Goal: Task Accomplishment & Management: Manage account settings

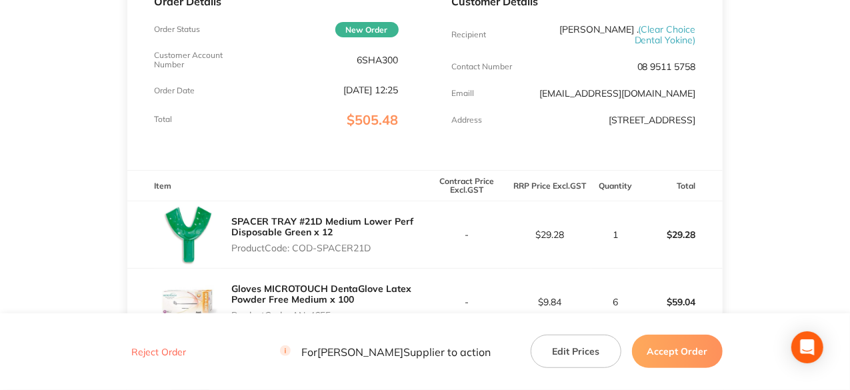
scroll to position [200, 0]
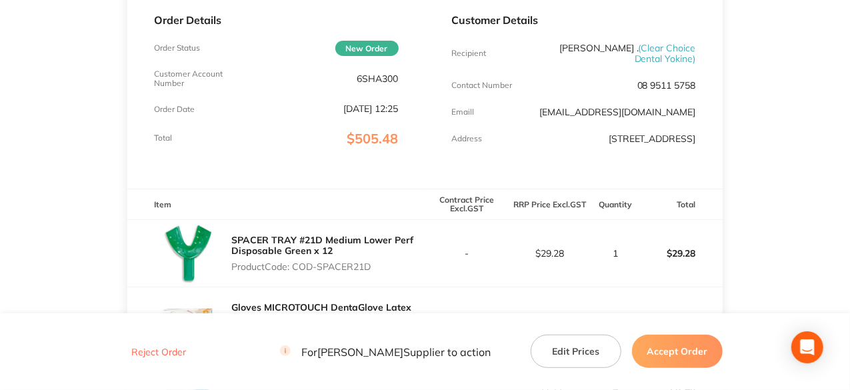
drag, startPoint x: 373, startPoint y: 269, endPoint x: 294, endPoint y: 268, distance: 78.7
click at [294, 268] on p "Product Code: COD-SPACER21D" at bounding box center [327, 266] width 193 height 11
copy p "COD-SPACER21D"
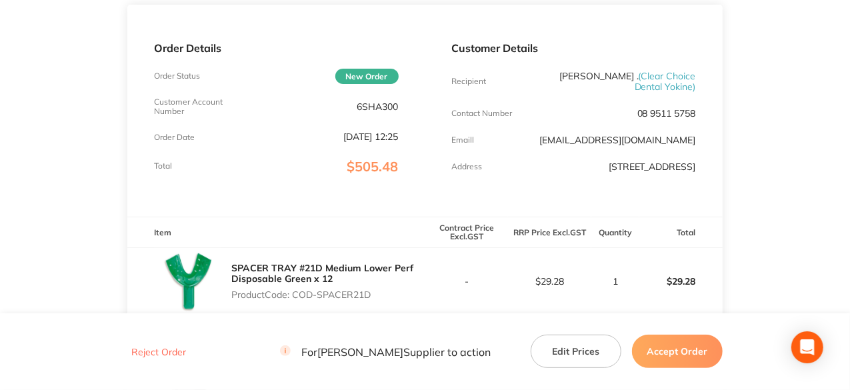
scroll to position [0, 0]
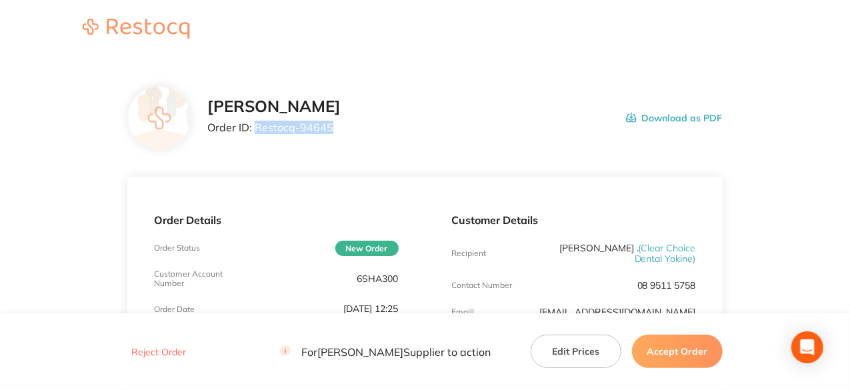
drag, startPoint x: 329, startPoint y: 127, endPoint x: 257, endPoint y: 125, distance: 72.1
click at [257, 125] on p "Order ID: Restocq- 94645" at bounding box center [273, 127] width 133 height 12
copy p "Restocq- 94645"
click at [690, 348] on button "Accept Order" at bounding box center [677, 351] width 91 height 33
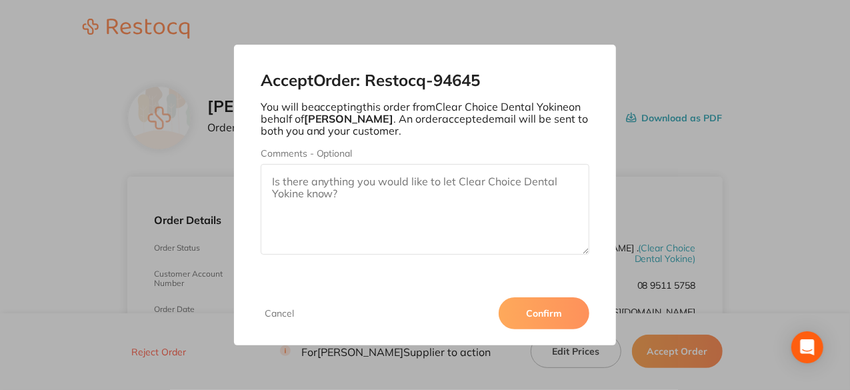
click at [560, 315] on button "Confirm" at bounding box center [544, 313] width 91 height 32
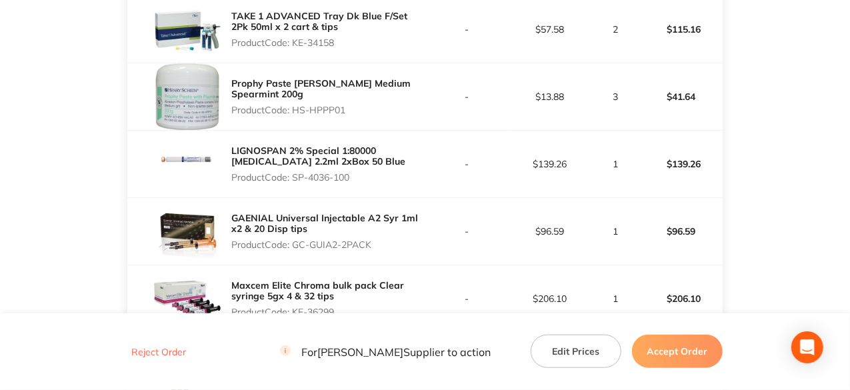
scroll to position [225, 0]
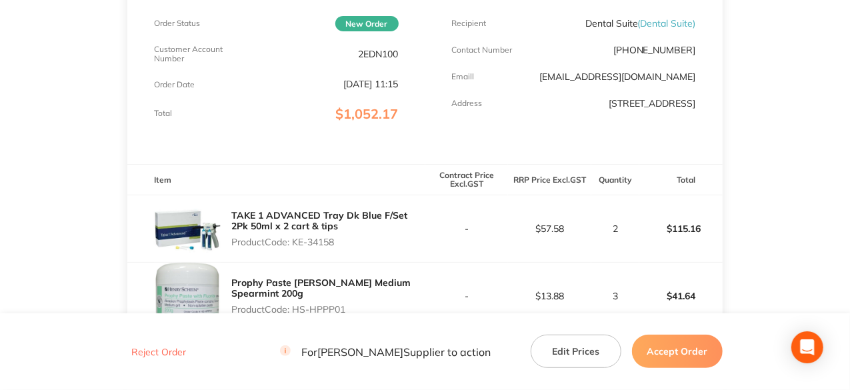
drag, startPoint x: 337, startPoint y: 238, endPoint x: 297, endPoint y: 242, distance: 40.2
click at [297, 242] on p "Product Code: KE-34158" at bounding box center [327, 242] width 193 height 11
copy p "KE-34158"
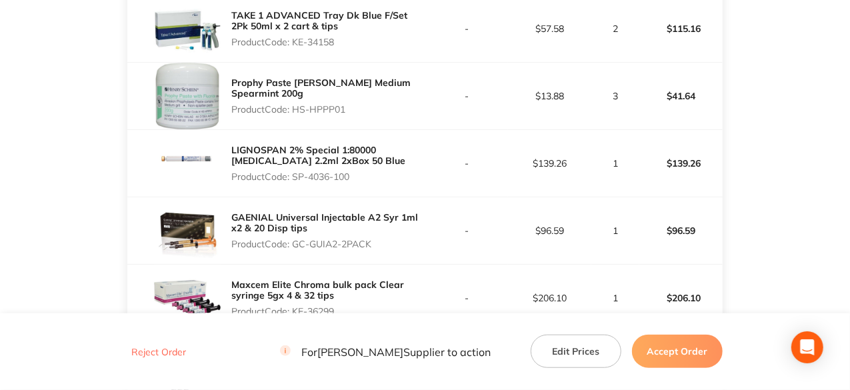
drag, startPoint x: 347, startPoint y: 110, endPoint x: 293, endPoint y: 111, distance: 53.4
click at [293, 111] on p "Product Code: HS-HPPP01" at bounding box center [327, 109] width 193 height 11
copy p "HS-HPPP01"
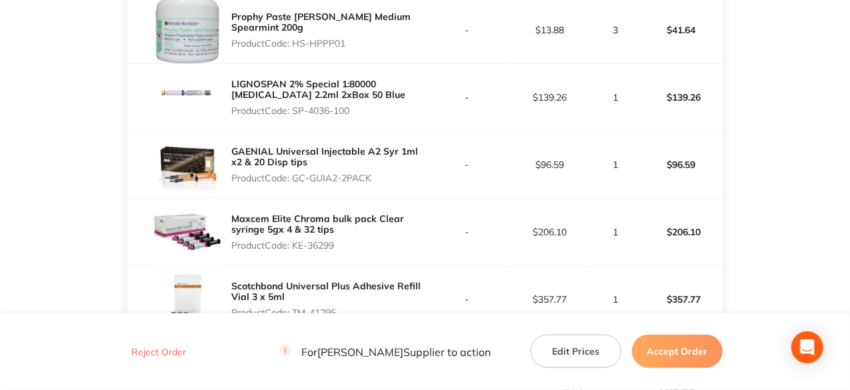
scroll to position [558, 0]
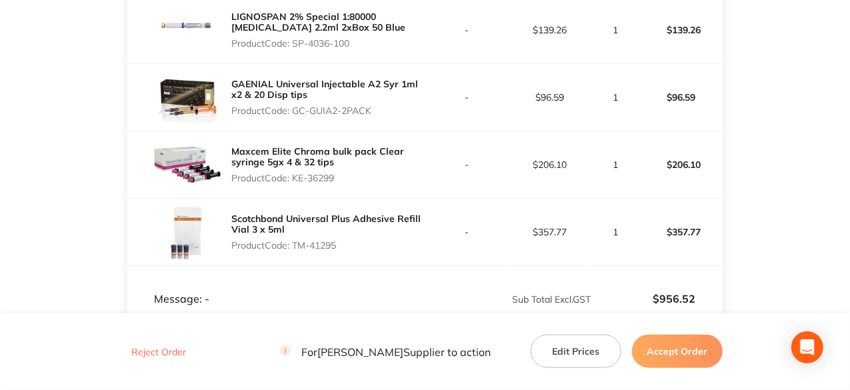
drag, startPoint x: 372, startPoint y: 113, endPoint x: 293, endPoint y: 122, distance: 79.2
click at [293, 122] on div "GAENIAL Universal Injectable A2 Syr 1ml x2 & 20 Disp tips Product Code: GC-GUIA…" at bounding box center [275, 97] width 297 height 67
copy p "GC-GUIA2-2PACK"
drag, startPoint x: 335, startPoint y: 175, endPoint x: 293, endPoint y: 181, distance: 42.4
click at [293, 181] on p "Product Code: KE-36299" at bounding box center [327, 178] width 193 height 11
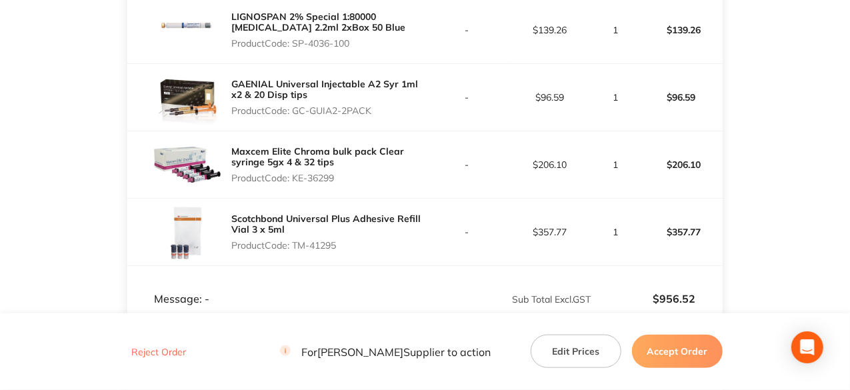
copy p "KE-36299"
drag, startPoint x: 342, startPoint y: 245, endPoint x: 295, endPoint y: 242, distance: 46.1
click at [295, 242] on p "Product Code: TM-41295" at bounding box center [327, 245] width 193 height 11
copy p "TM-41295"
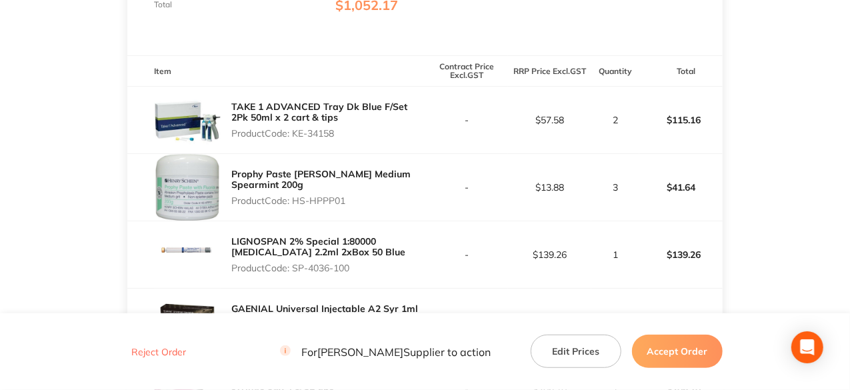
scroll to position [67, 0]
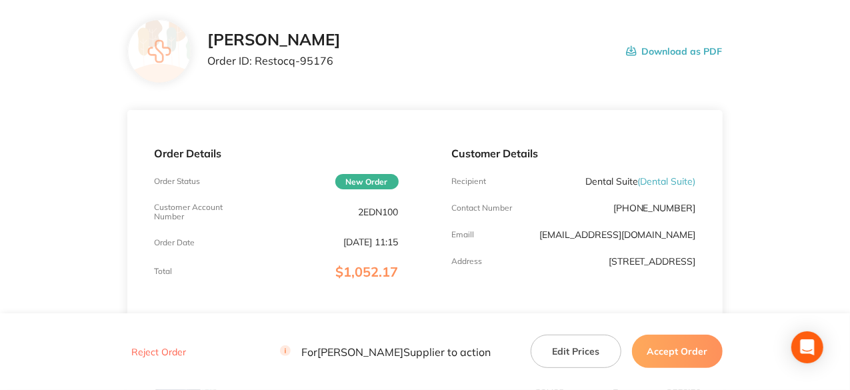
click at [663, 356] on button "Accept Order" at bounding box center [677, 351] width 91 height 33
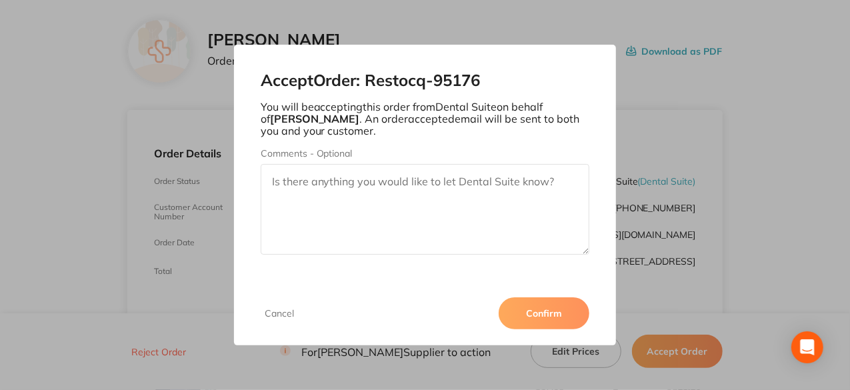
click at [550, 318] on button "Confirm" at bounding box center [544, 313] width 91 height 32
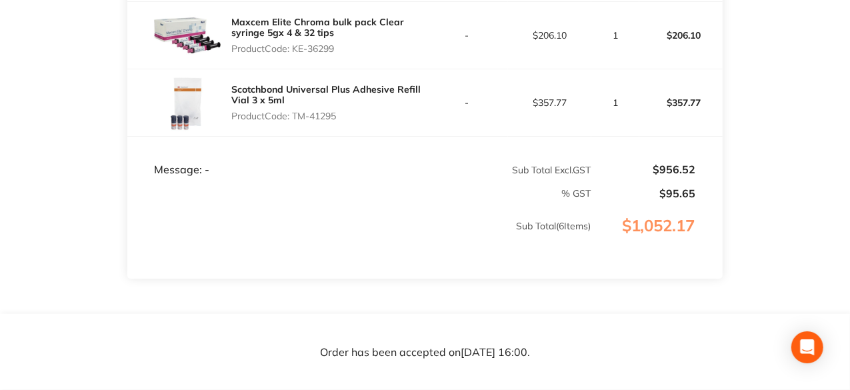
scroll to position [667, 0]
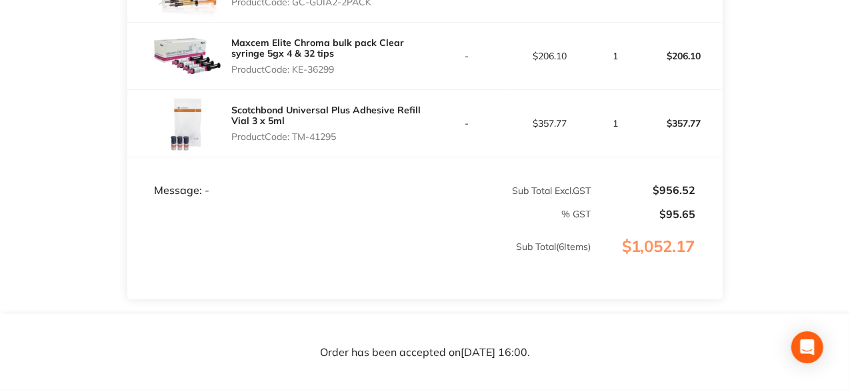
drag, startPoint x: 337, startPoint y: 67, endPoint x: 296, endPoint y: 68, distance: 41.4
click at [296, 68] on p "Product Code: KE-36299" at bounding box center [327, 69] width 193 height 11
copy p "KE-36299"
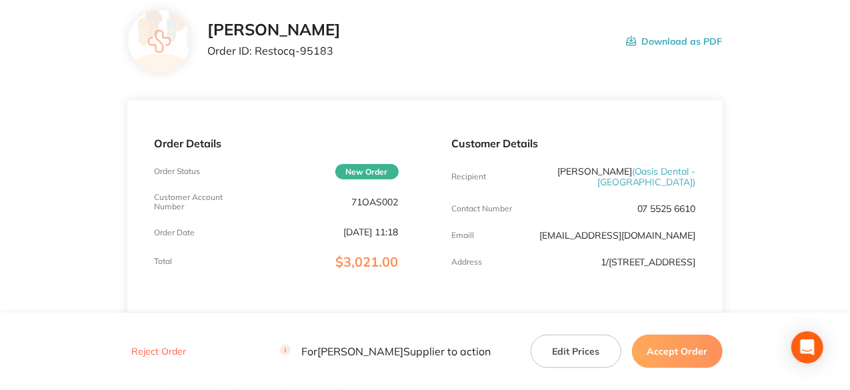
scroll to position [67, 0]
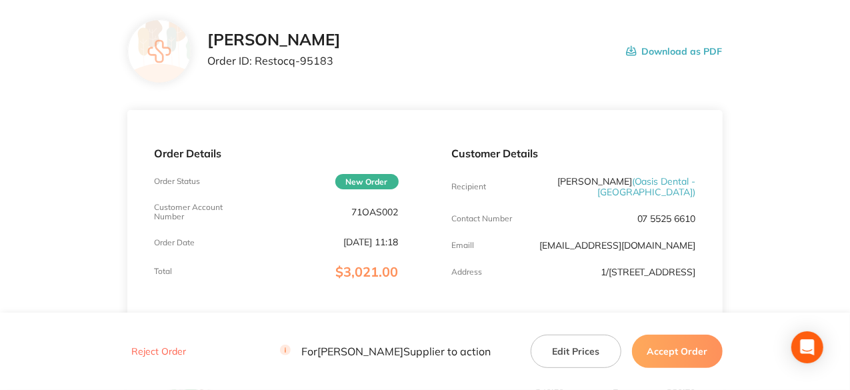
click at [648, 352] on button "Accept Order" at bounding box center [677, 351] width 91 height 33
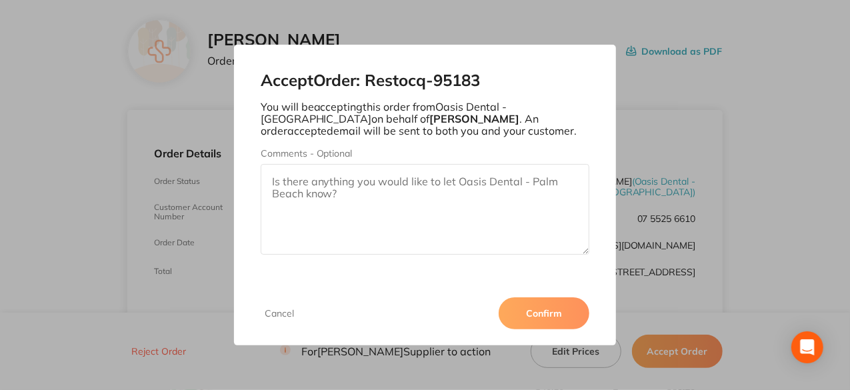
click at [537, 311] on button "Confirm" at bounding box center [544, 313] width 91 height 32
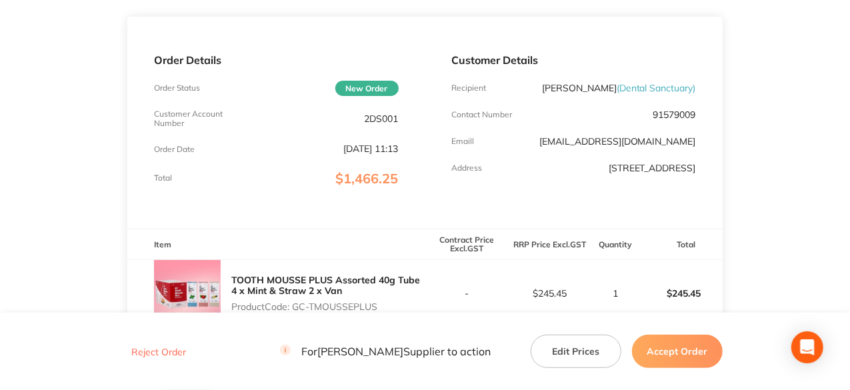
scroll to position [293, 0]
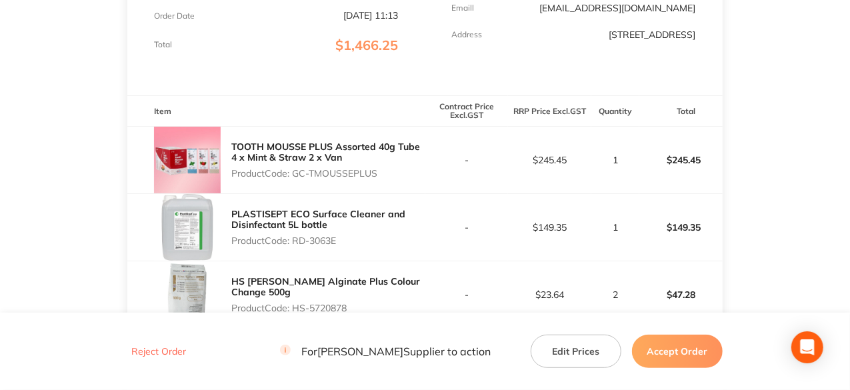
drag, startPoint x: 379, startPoint y: 172, endPoint x: 294, endPoint y: 170, distance: 84.7
click at [294, 170] on p "Product Code: GC-TMOUSSEPLUS" at bounding box center [327, 173] width 193 height 11
copy p "GC-TMOUSSEPLUS"
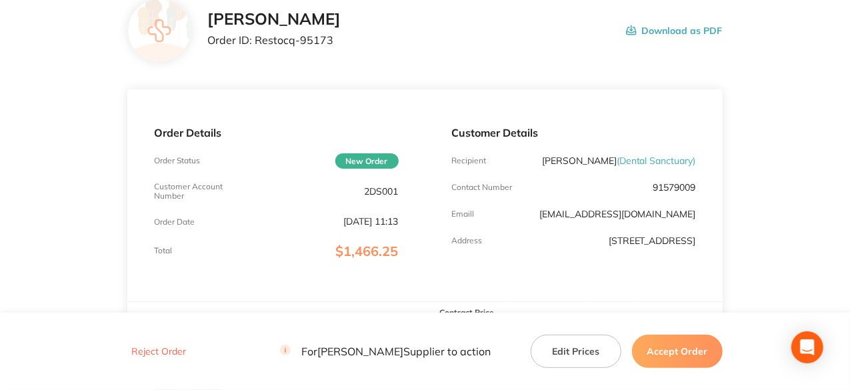
scroll to position [67, 0]
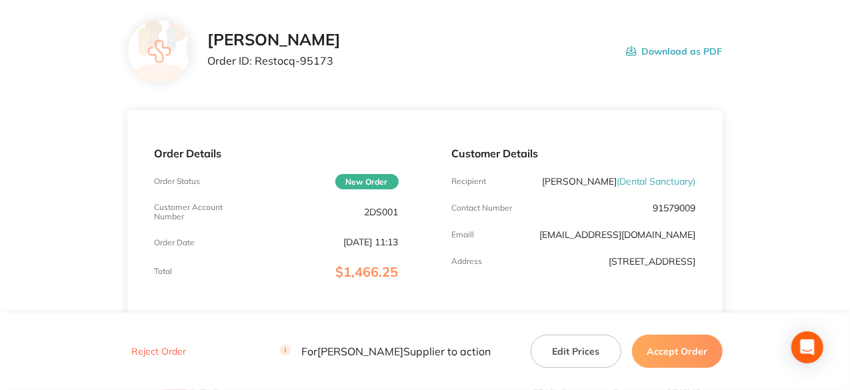
click at [699, 348] on button "Accept Order" at bounding box center [677, 351] width 91 height 33
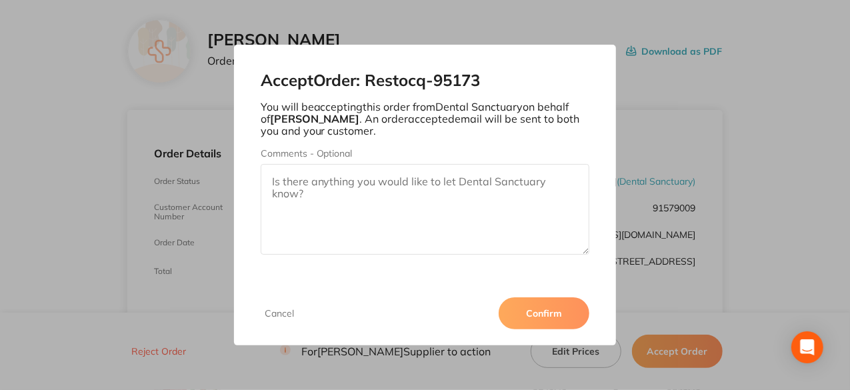
click at [528, 314] on button "Confirm" at bounding box center [544, 313] width 91 height 32
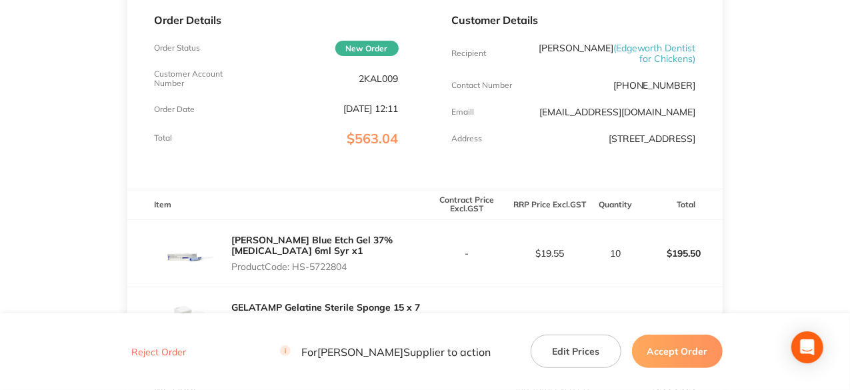
scroll to position [333, 0]
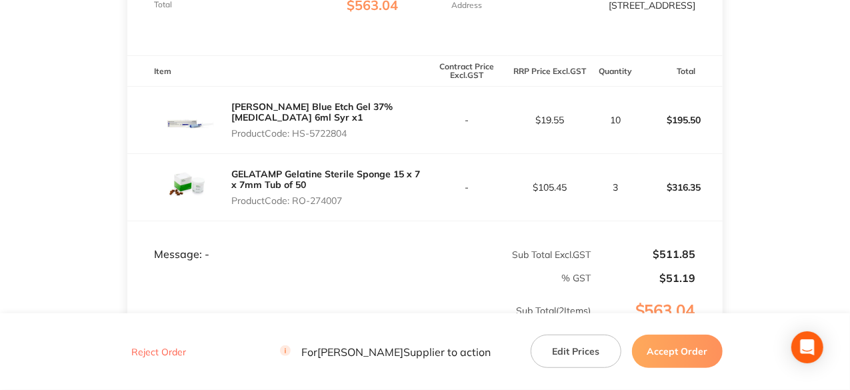
drag, startPoint x: 351, startPoint y: 139, endPoint x: 293, endPoint y: 143, distance: 57.5
click at [293, 139] on p "Product Code: HS-5722804" at bounding box center [327, 133] width 193 height 11
copy p "HS-5722804"
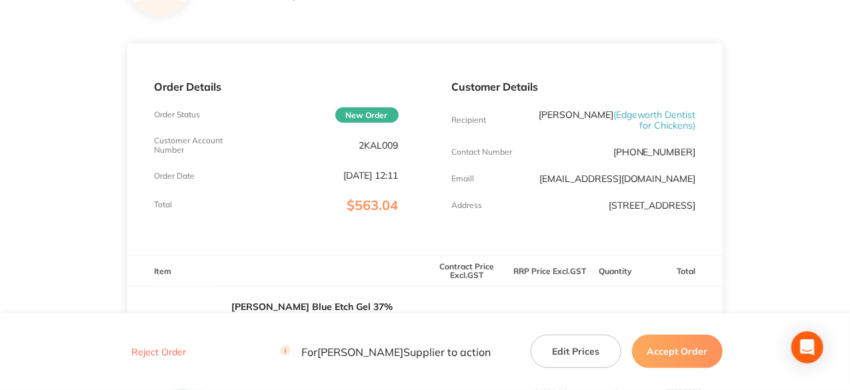
scroll to position [0, 0]
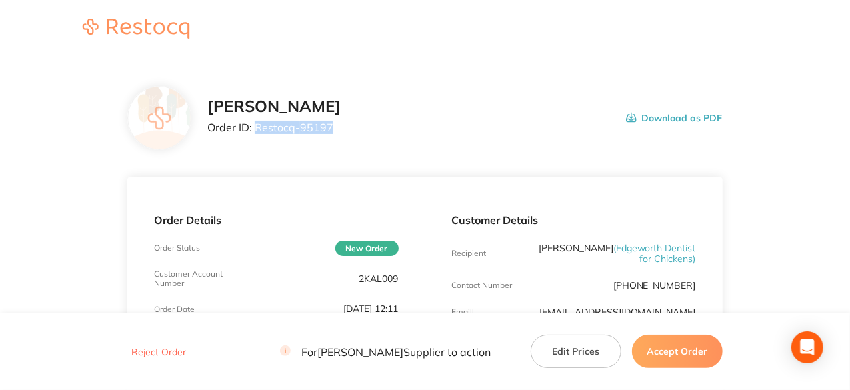
drag, startPoint x: 329, startPoint y: 129, endPoint x: 257, endPoint y: 126, distance: 72.8
click at [257, 126] on p "Order ID: Restocq- 95197" at bounding box center [273, 127] width 133 height 12
copy p "Restocq- 95197"
click at [684, 354] on button "Accept Order" at bounding box center [677, 351] width 91 height 33
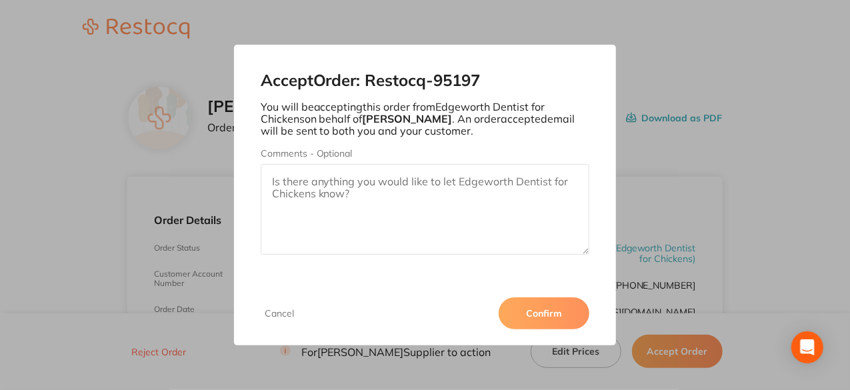
click at [568, 319] on button "Confirm" at bounding box center [544, 313] width 91 height 32
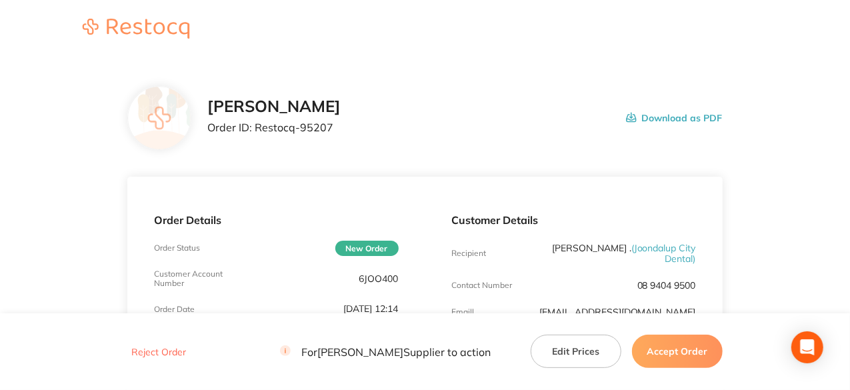
click at [660, 356] on button "Accept Order" at bounding box center [677, 351] width 91 height 33
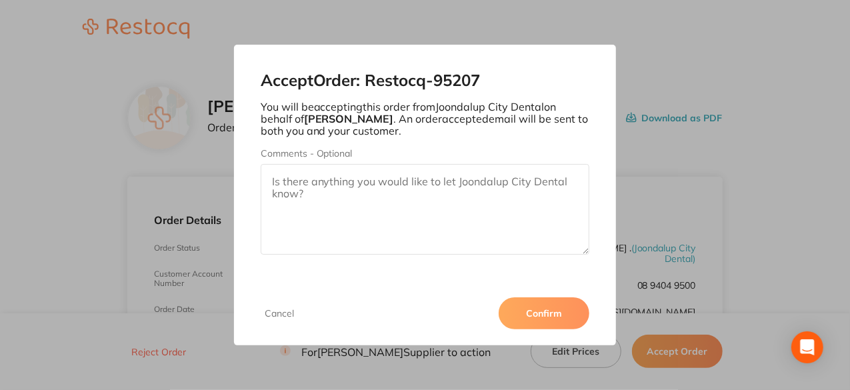
click at [564, 313] on button "Confirm" at bounding box center [544, 313] width 91 height 32
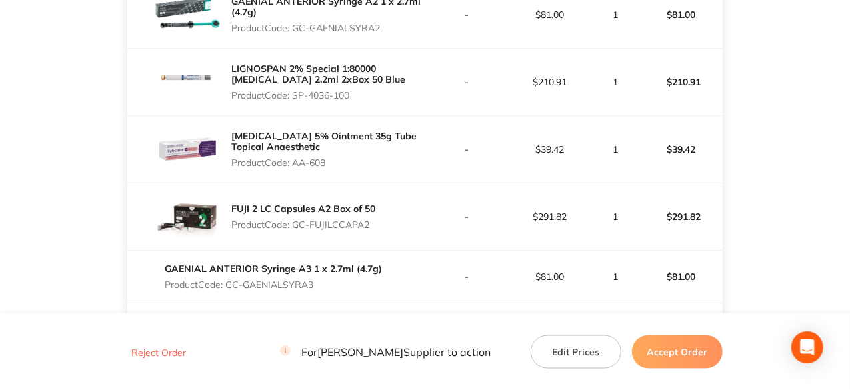
scroll to position [749, 0]
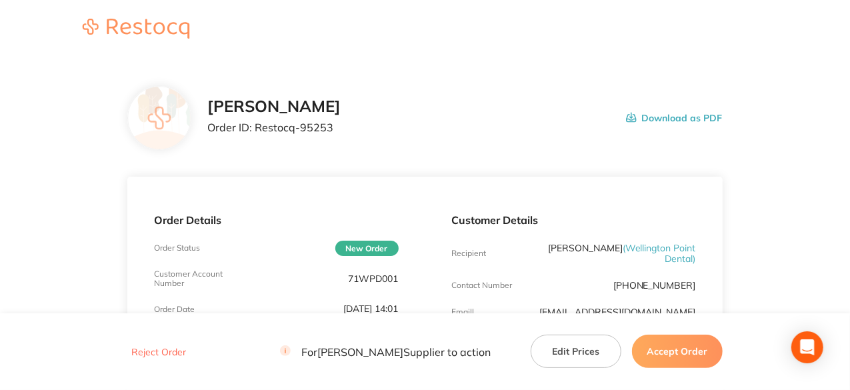
scroll to position [67, 0]
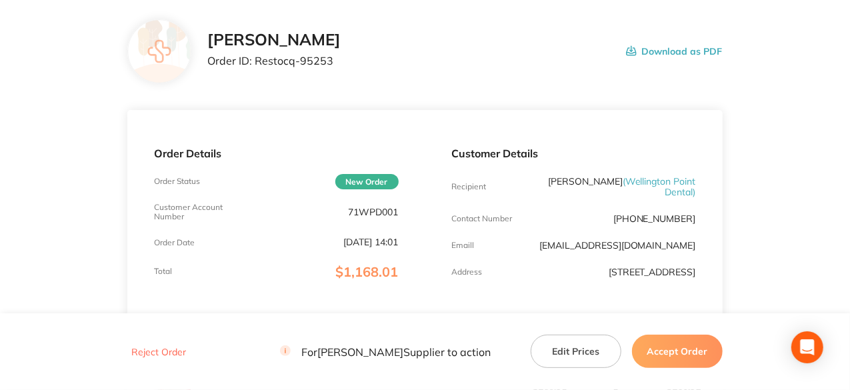
click at [690, 351] on button "Accept Order" at bounding box center [677, 351] width 91 height 33
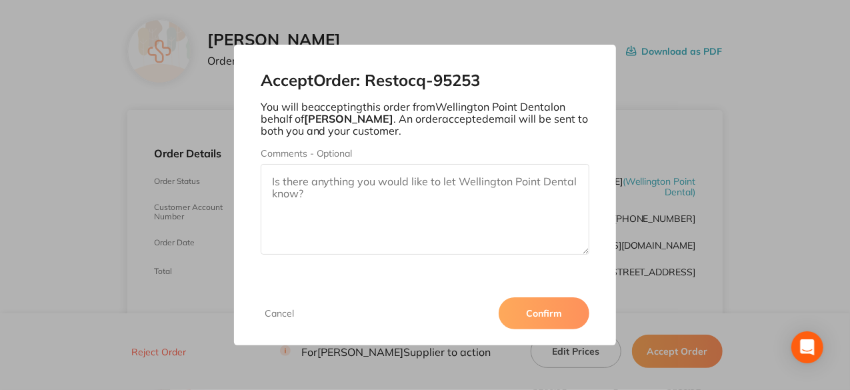
click at [551, 306] on button "Confirm" at bounding box center [544, 313] width 91 height 32
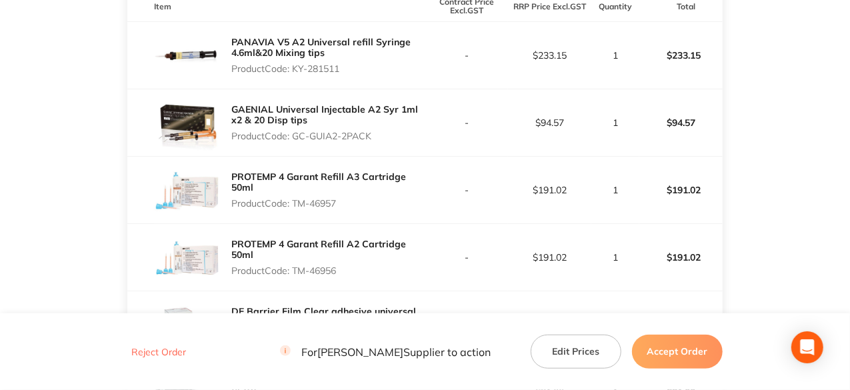
scroll to position [400, 0]
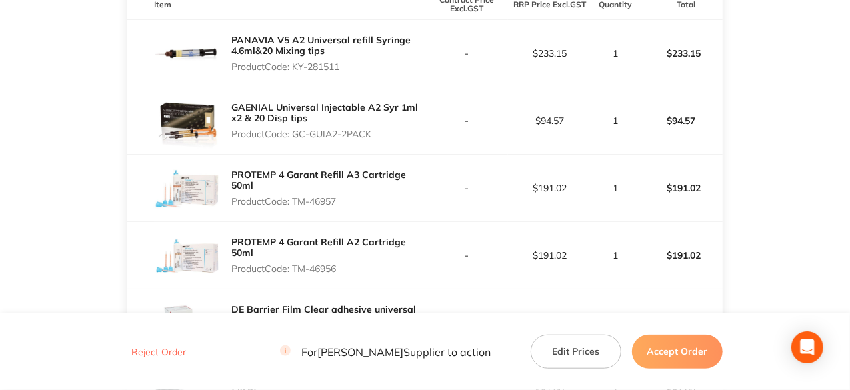
drag, startPoint x: 372, startPoint y: 134, endPoint x: 296, endPoint y: 133, distance: 76.0
click at [296, 133] on p "Product Code: GC-GUIA2-2PACK" at bounding box center [327, 134] width 193 height 11
copy p "GC-GUIA2-2PACK"
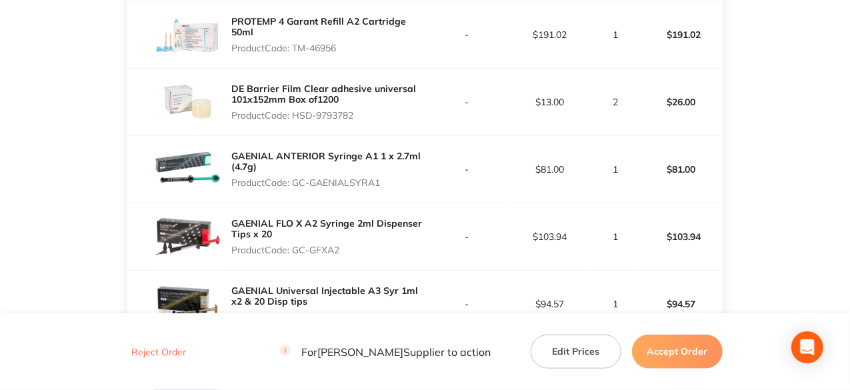
scroll to position [600, 0]
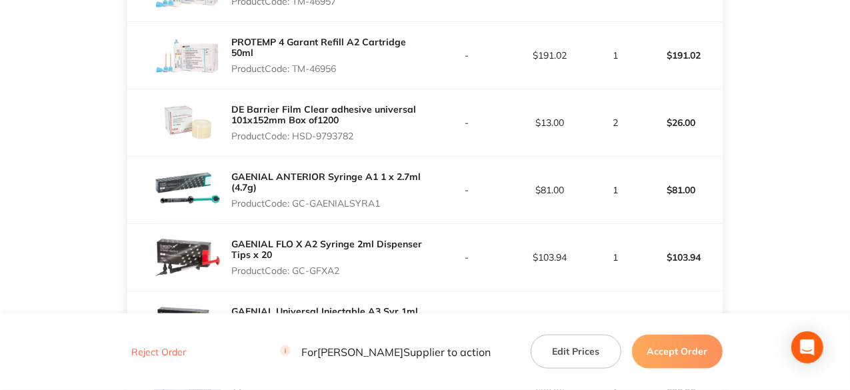
drag, startPoint x: 384, startPoint y: 205, endPoint x: 293, endPoint y: 205, distance: 90.0
click at [293, 205] on p "Product Code: GC-GAENIALSYRA1" at bounding box center [327, 203] width 193 height 11
copy p "GC-GAENIALSYRA1"
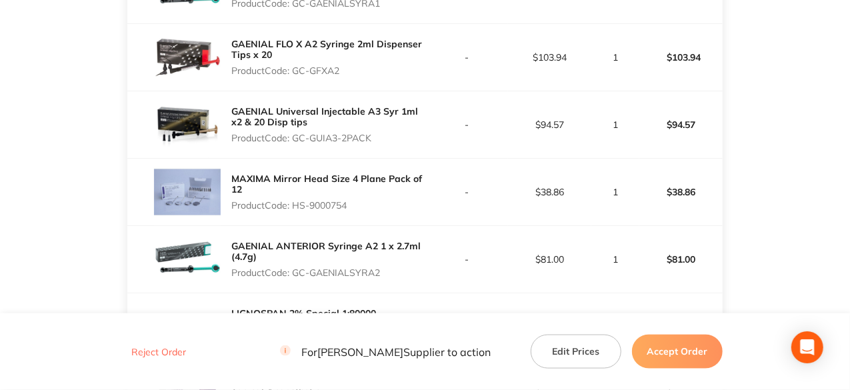
drag, startPoint x: 340, startPoint y: 71, endPoint x: 295, endPoint y: 68, distance: 44.1
click at [295, 68] on p "Product Code: GC-GFXA2" at bounding box center [327, 70] width 193 height 11
copy p "GC-GFXA2"
drag, startPoint x: 374, startPoint y: 134, endPoint x: 296, endPoint y: 141, distance: 78.3
click at [296, 141] on p "Product Code: GC-GUIA3-2PACK" at bounding box center [327, 138] width 193 height 11
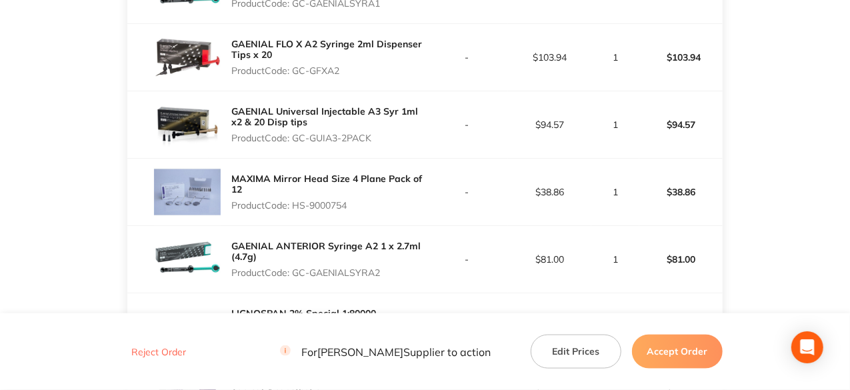
copy p "GC-GUIA3-2PACK"
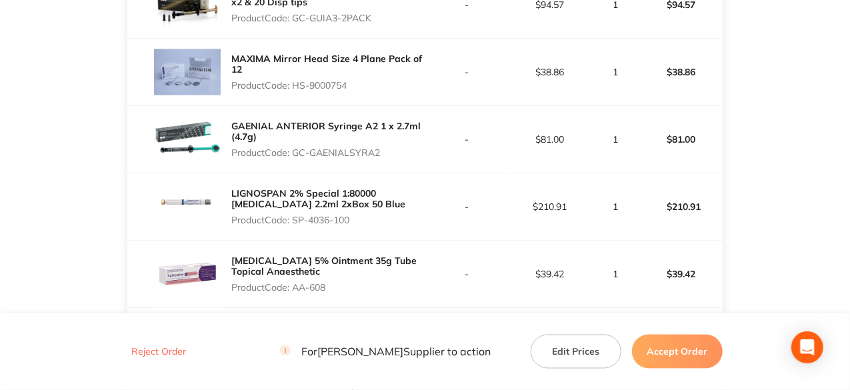
scroll to position [1000, 0]
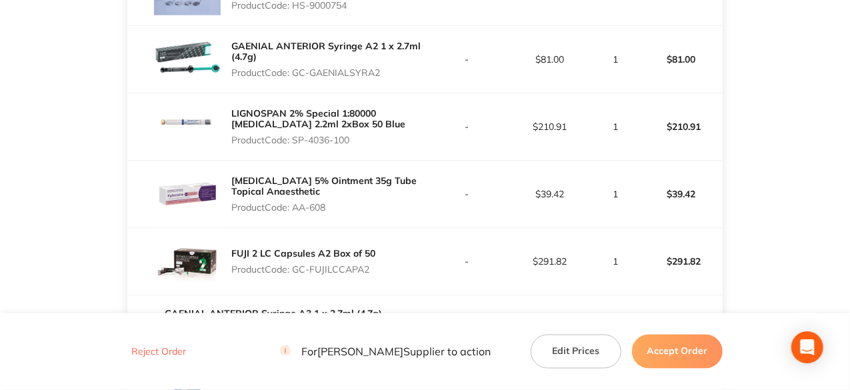
drag, startPoint x: 380, startPoint y: 74, endPoint x: 313, endPoint y: 67, distance: 67.0
click at [295, 70] on p "Product Code: GC-GAENIALSYRA2" at bounding box center [327, 72] width 193 height 11
copy p "GC-GAENIALSYRA2"
drag, startPoint x: 353, startPoint y: 131, endPoint x: 295, endPoint y: 135, distance: 58.2
click at [295, 135] on div "LIGNOSPAN 2% Special 1:80000 [MEDICAL_DATA] 2.2ml 2xBox 50 Blue Product Code: S…" at bounding box center [327, 127] width 193 height 48
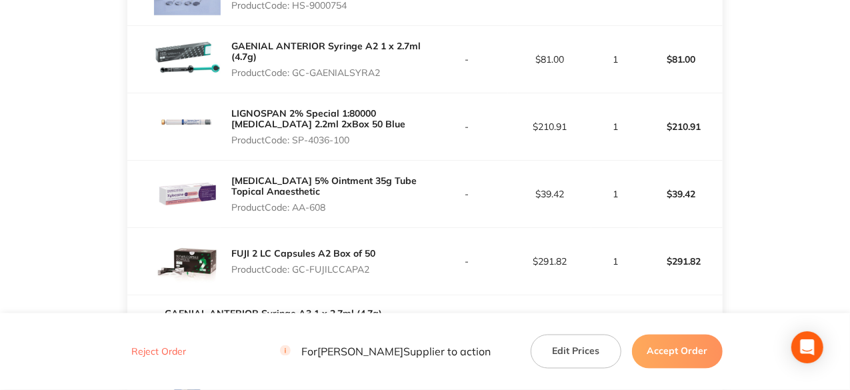
copy p "SP-4036-100"
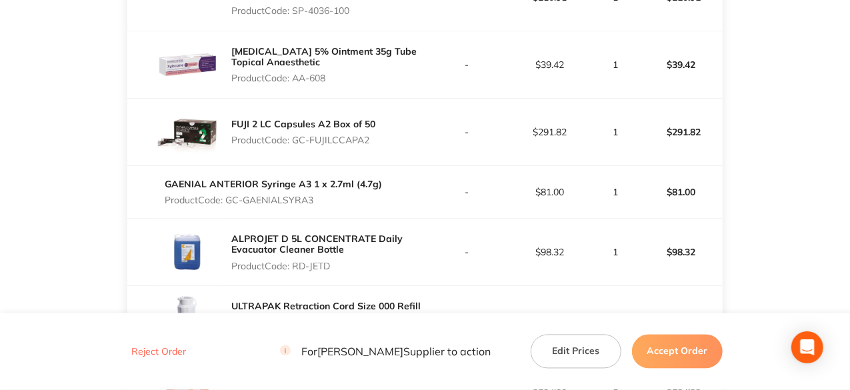
scroll to position [1134, 0]
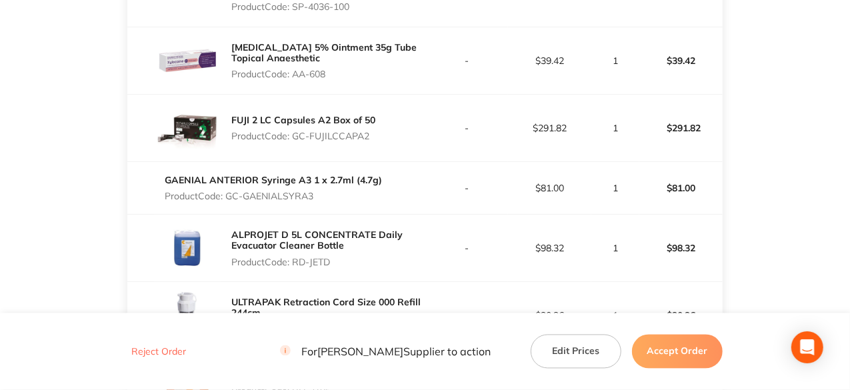
drag, startPoint x: 370, startPoint y: 136, endPoint x: 297, endPoint y: 135, distance: 73.4
click at [297, 135] on p "Product Code: GC-FUJILCCAPA2" at bounding box center [303, 136] width 144 height 11
copy p "GC-FUJILCCAPA2"
drag, startPoint x: 315, startPoint y: 194, endPoint x: 229, endPoint y: 197, distance: 86.8
click at [229, 197] on p "Product Code: GC-GAENIALSYRA3" at bounding box center [273, 196] width 217 height 11
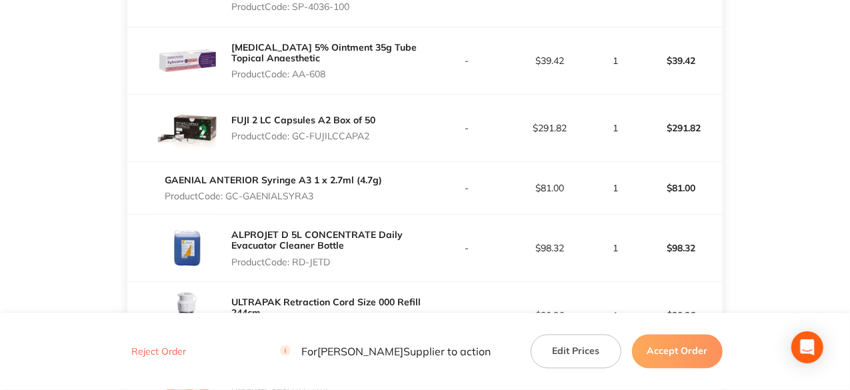
copy p "GC-GAENIALSYRA3"
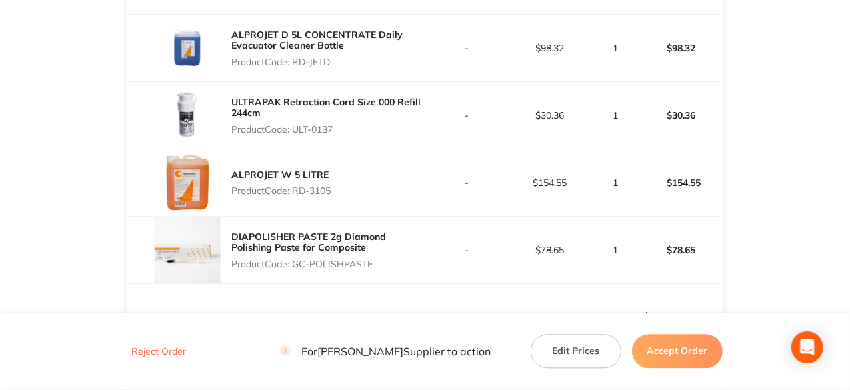
scroll to position [1401, 0]
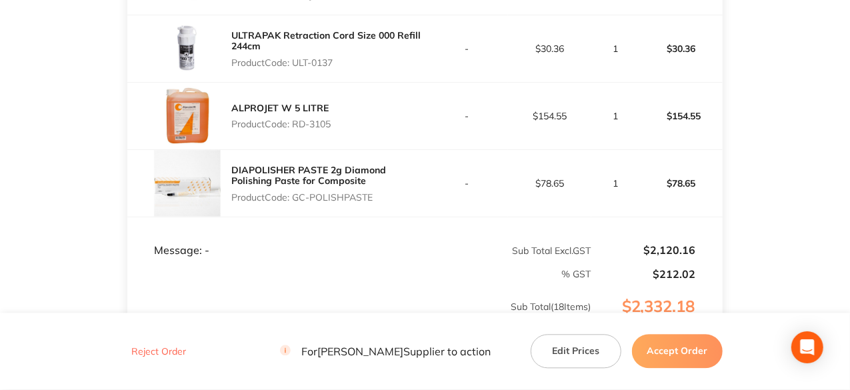
drag, startPoint x: 374, startPoint y: 197, endPoint x: 294, endPoint y: 197, distance: 79.4
click at [294, 197] on p "Product Code: GC-POLISHPASTE" at bounding box center [327, 197] width 193 height 11
copy p "GC-POLISHPASTE"
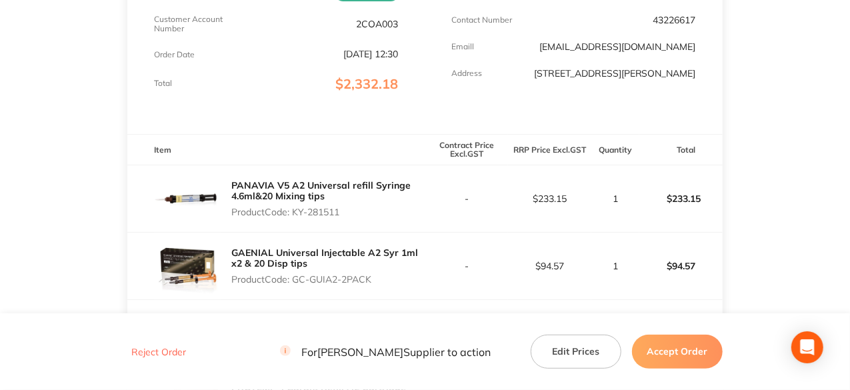
scroll to position [67, 0]
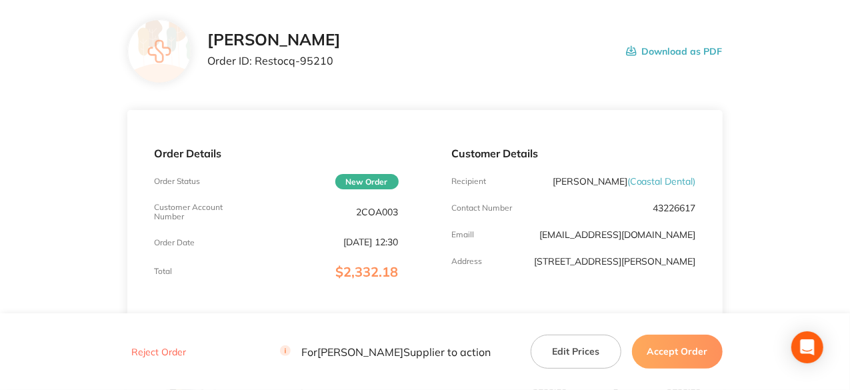
click at [672, 352] on button "Accept Order" at bounding box center [677, 351] width 91 height 33
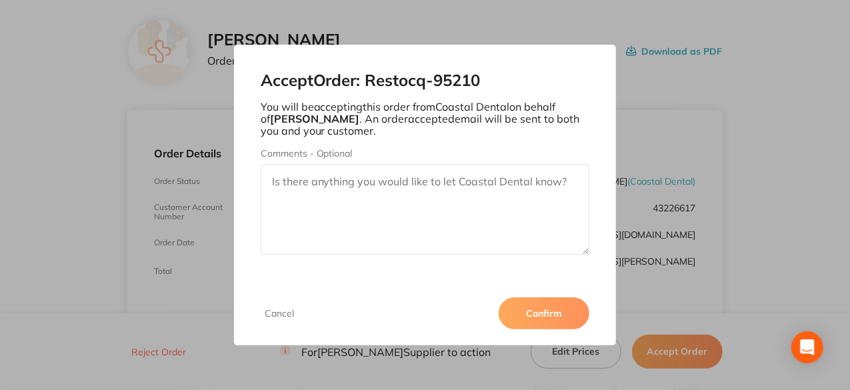
click at [534, 317] on button "Confirm" at bounding box center [544, 313] width 91 height 32
